Goal: Navigation & Orientation: Find specific page/section

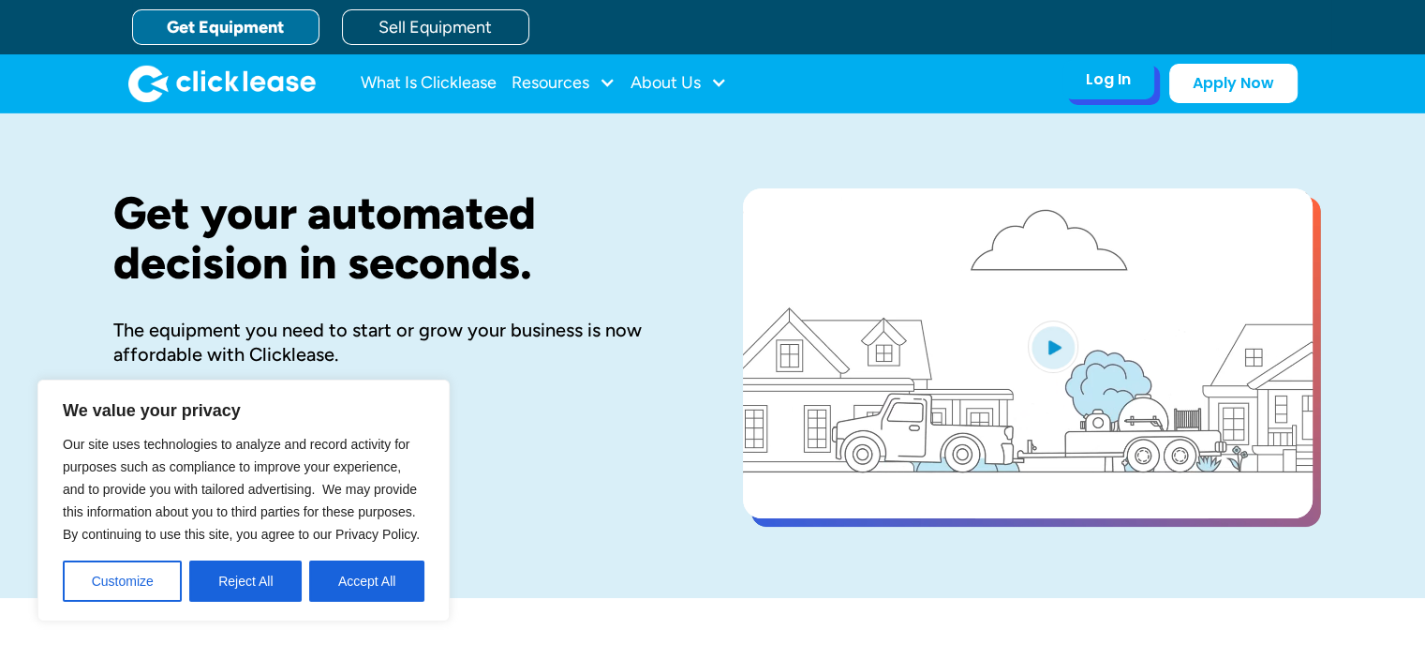
click at [1134, 83] on div "Log In Account login I use Clicklease to get my equipment Partner Portal I offe…" at bounding box center [1109, 79] width 92 height 39
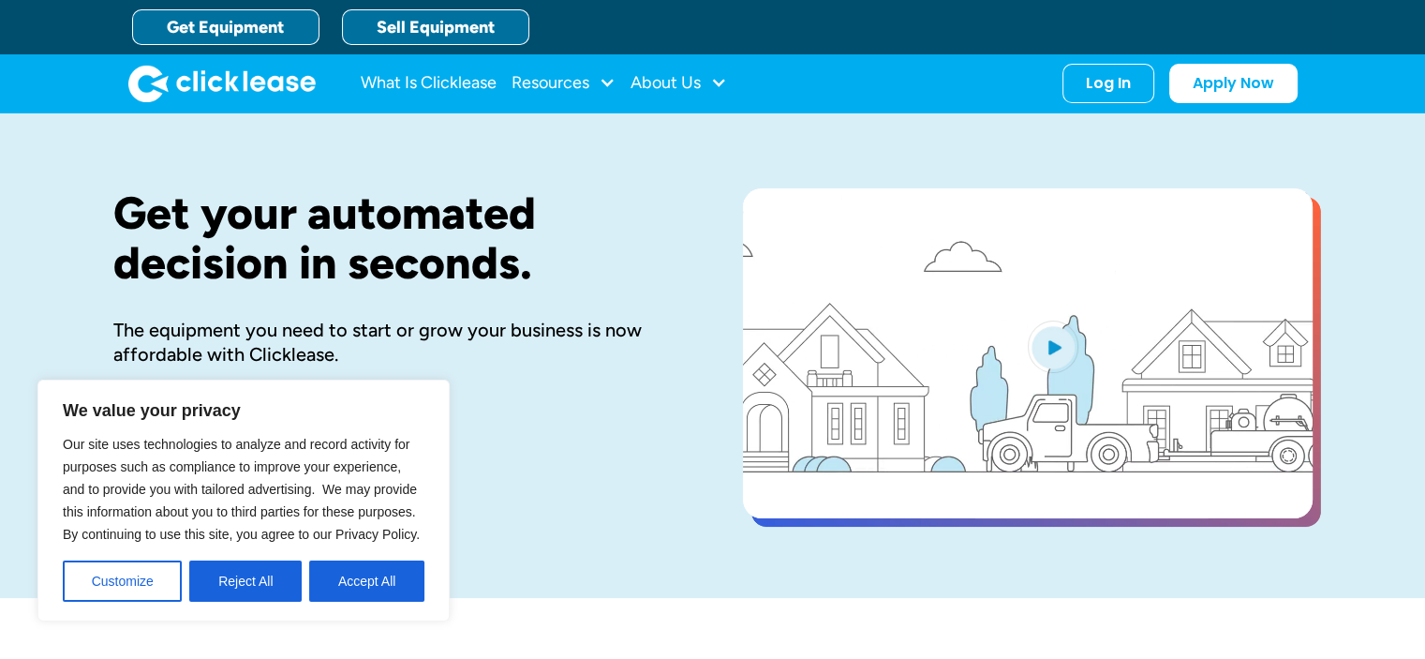
click at [486, 27] on link "Sell Equipment" at bounding box center [435, 27] width 187 height 36
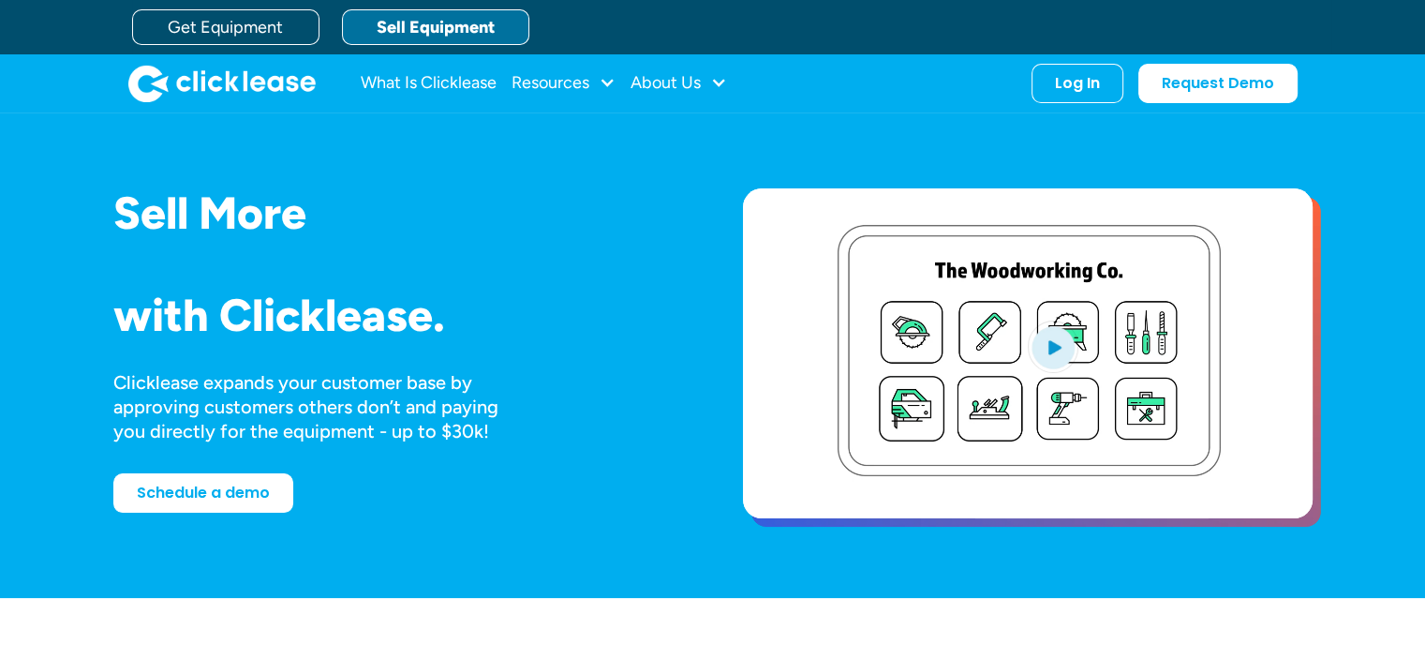
click at [491, 16] on link "Sell Equipment" at bounding box center [435, 27] width 187 height 36
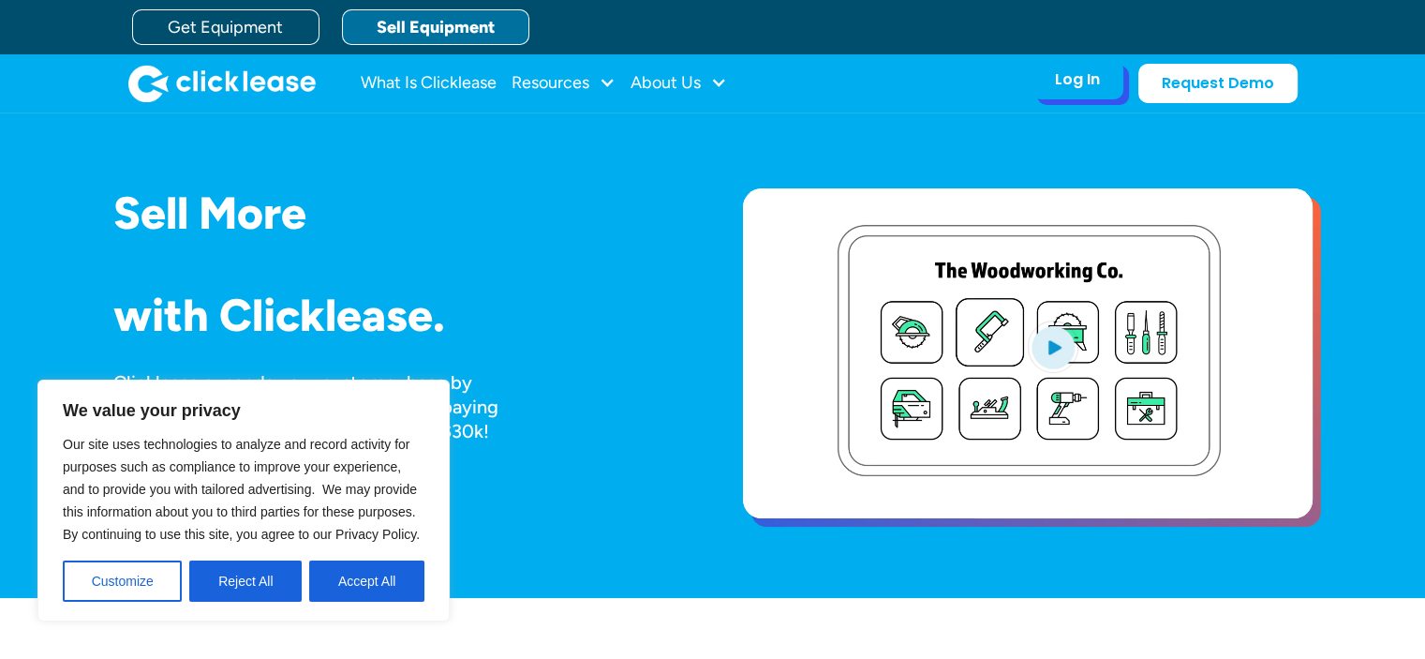
click at [1078, 84] on div "Log In" at bounding box center [1077, 79] width 45 height 19
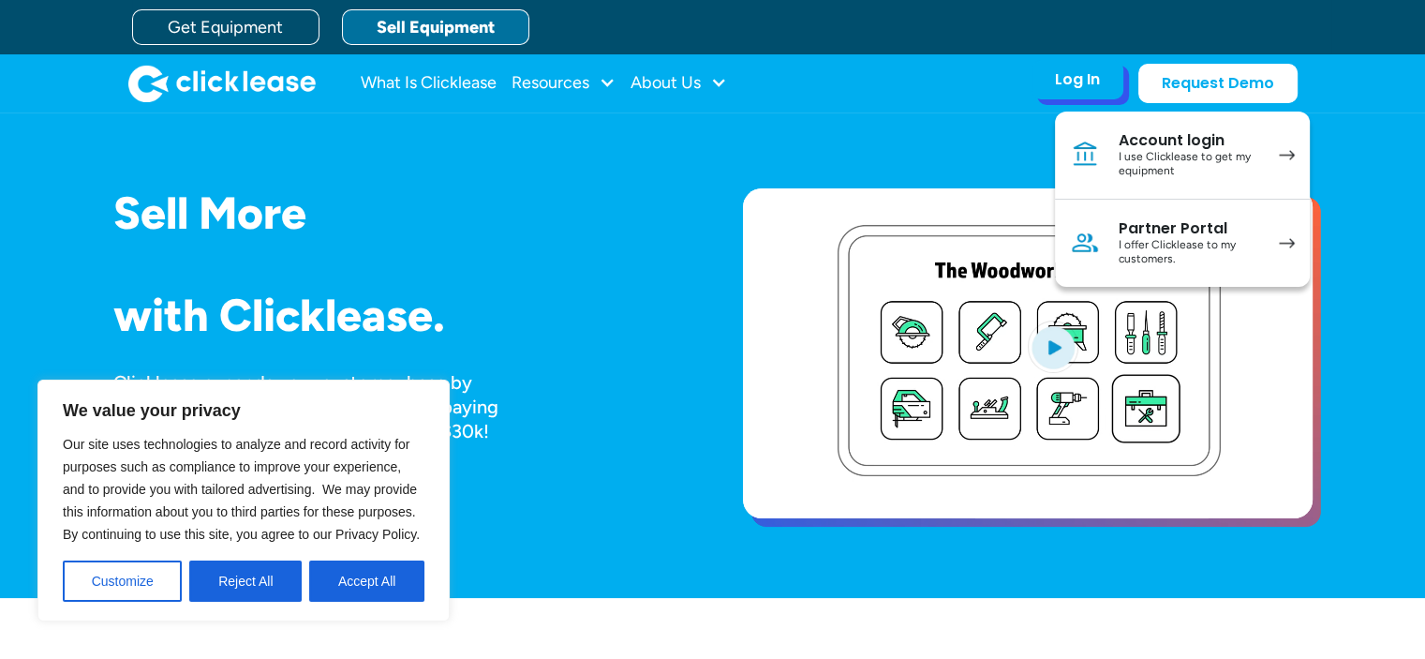
click at [1244, 244] on div "I offer Clicklease to my customers." at bounding box center [1189, 252] width 141 height 29
